Goal: Task Accomplishment & Management: Complete application form

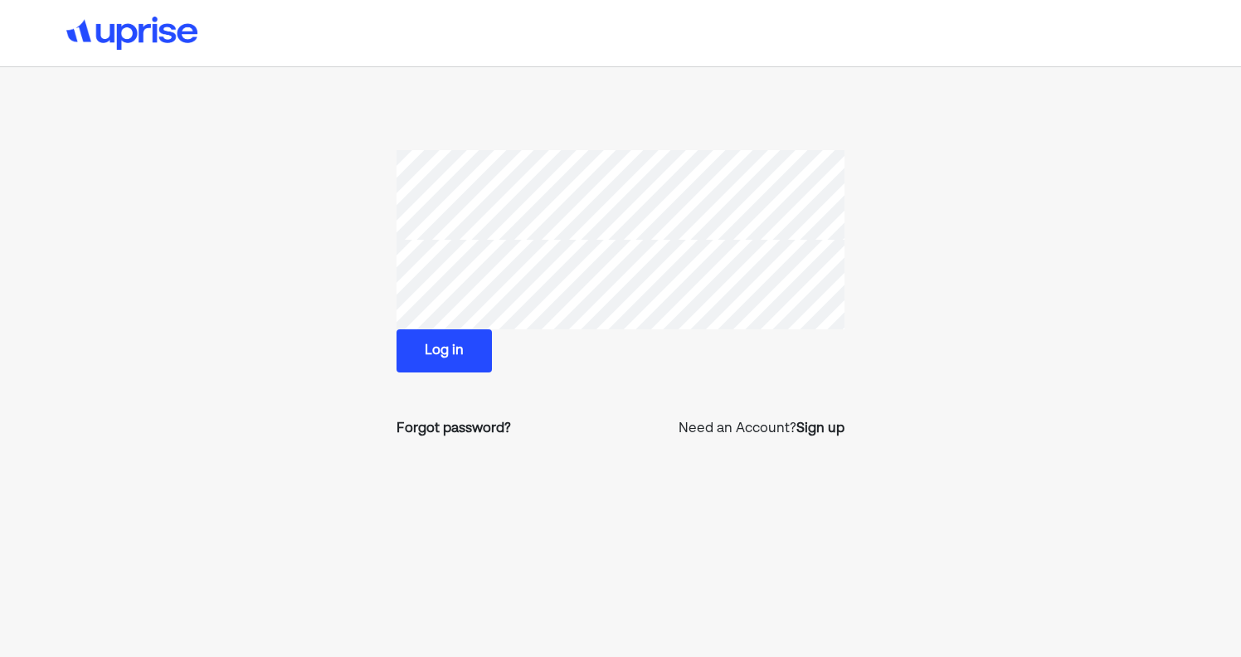
click at [848, 431] on section "Log in Forgot password? Need an Account? Sign up" at bounding box center [620, 301] width 829 height 302
click at [826, 431] on div "Sign up" at bounding box center [820, 429] width 48 height 20
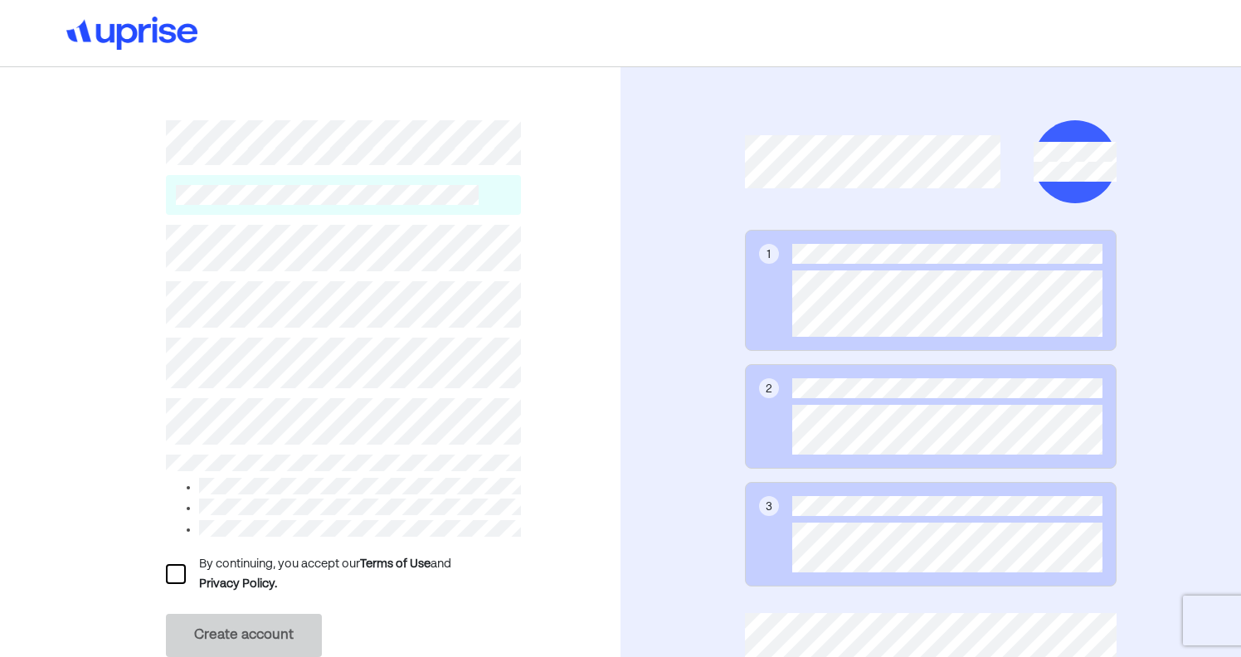
click at [175, 576] on div at bounding box center [176, 574] width 20 height 20
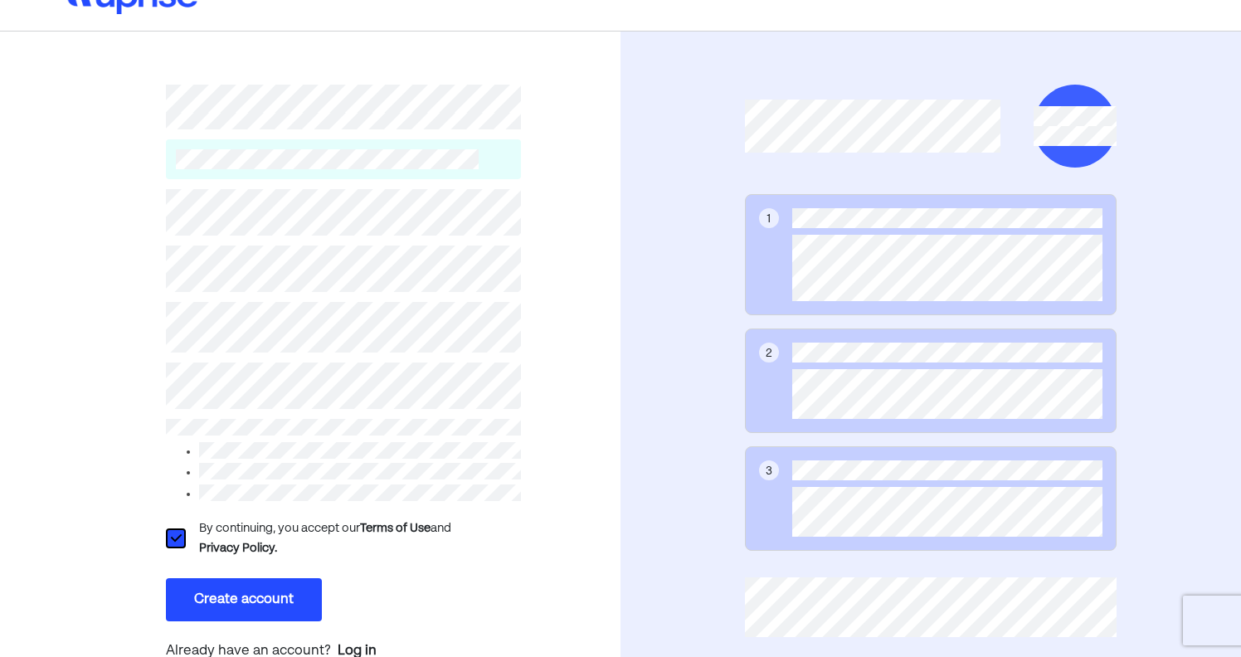
scroll to position [69, 0]
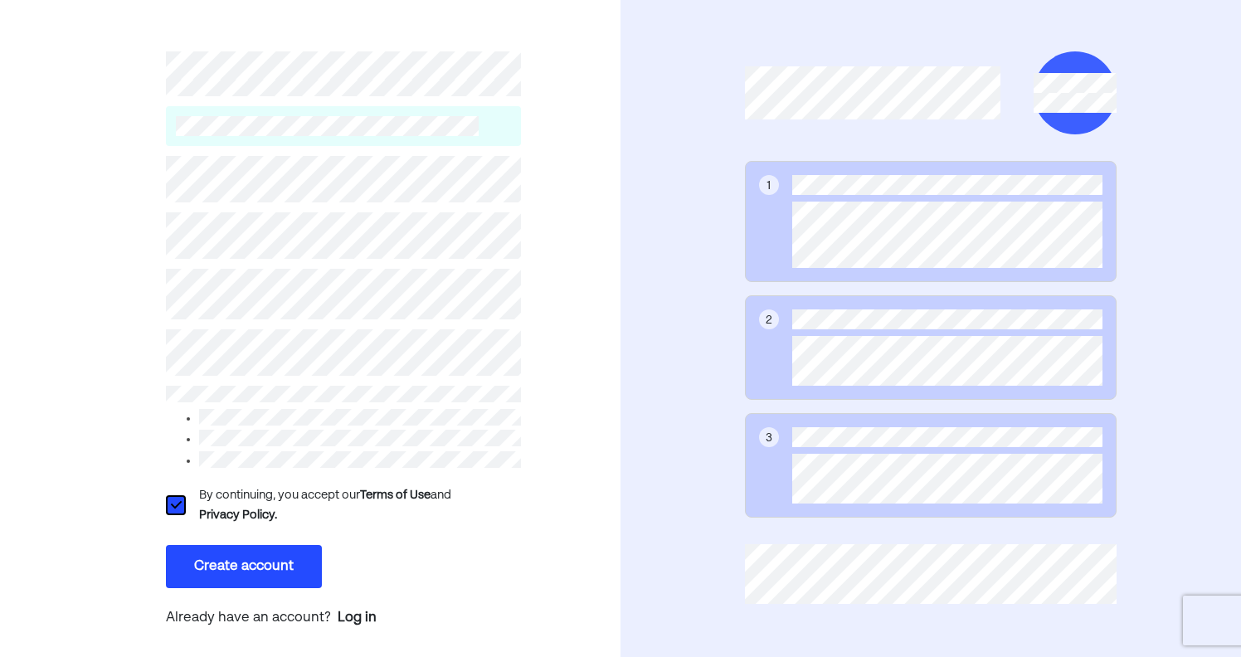
click at [261, 569] on button "Create account" at bounding box center [244, 566] width 156 height 43
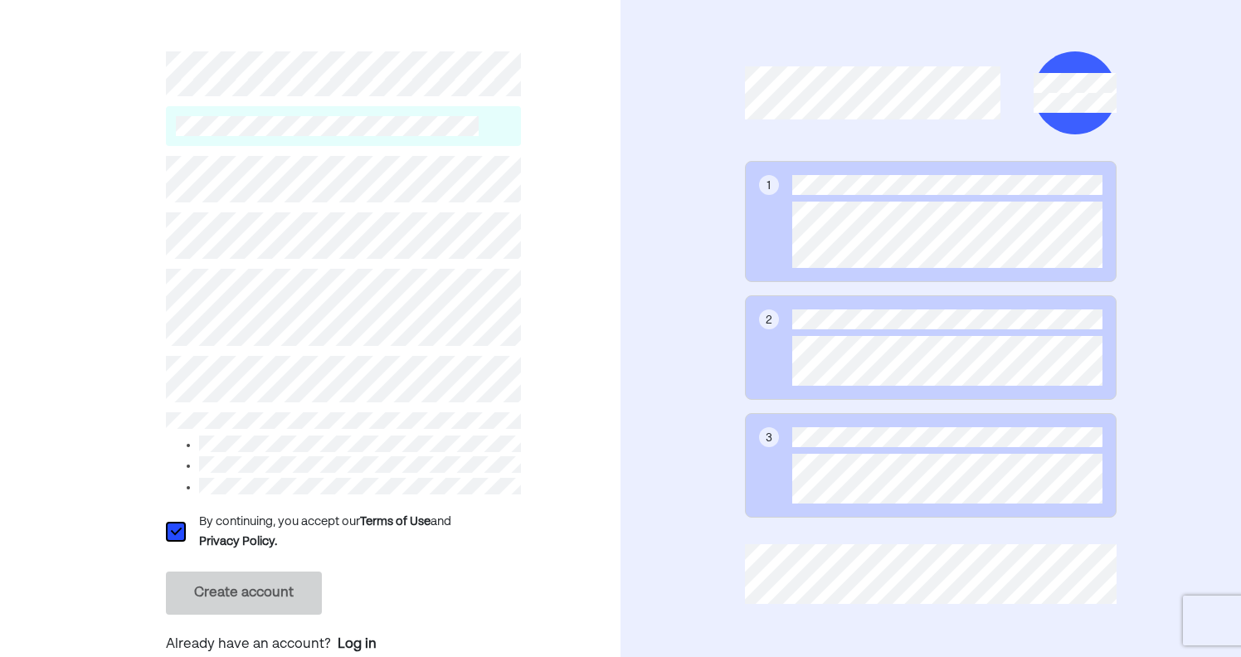
click at [118, 288] on div "L By continuing, you accept our Terms of Use and Privacy Policy. Create account…" at bounding box center [310, 333] width 621 height 671
click at [153, 289] on div "L By continuing, you accept our Terms of Use and Privacy Policy. Create account…" at bounding box center [310, 333] width 621 height 671
click at [104, 289] on div "L By continuing, you accept our Terms of Use and Privacy Policy. Create account…" at bounding box center [310, 333] width 621 height 671
